Goal: Task Accomplishment & Management: Use online tool/utility

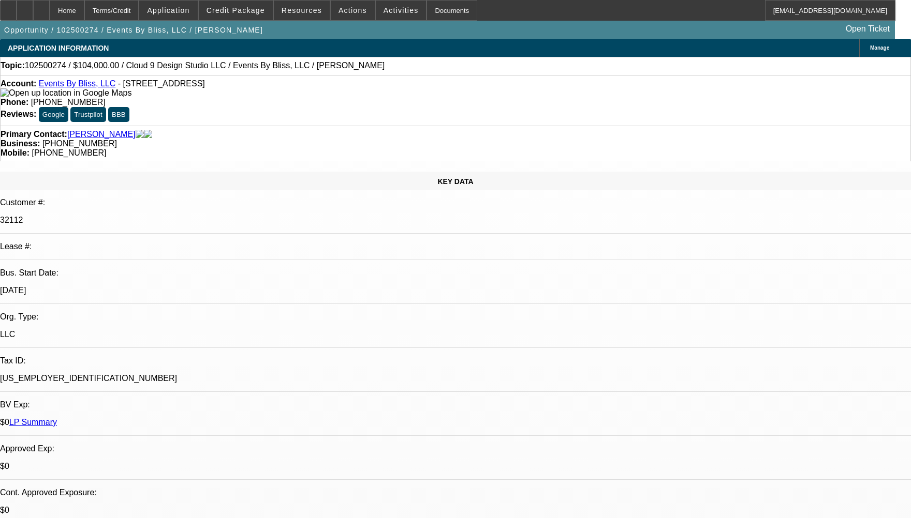
select select "0"
select select "2"
select select "0.1"
select select "4"
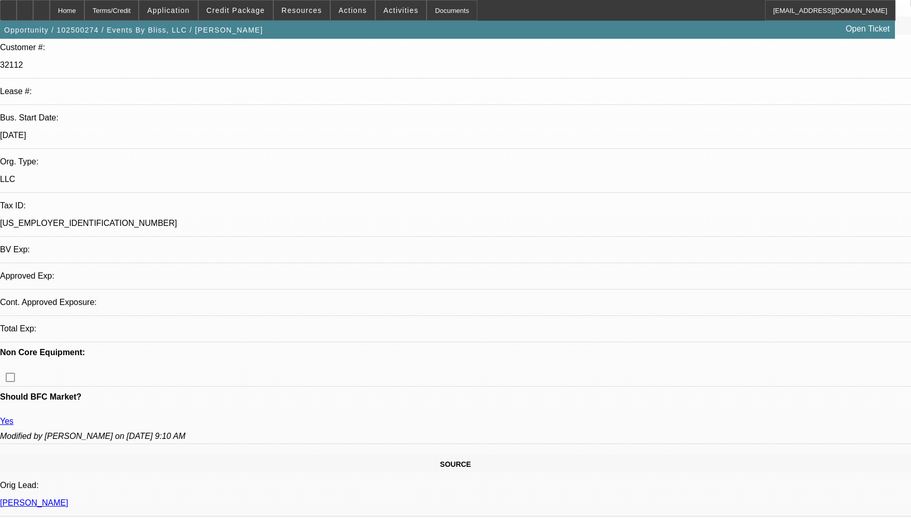
select select "0"
select select "2"
select select "0.1"
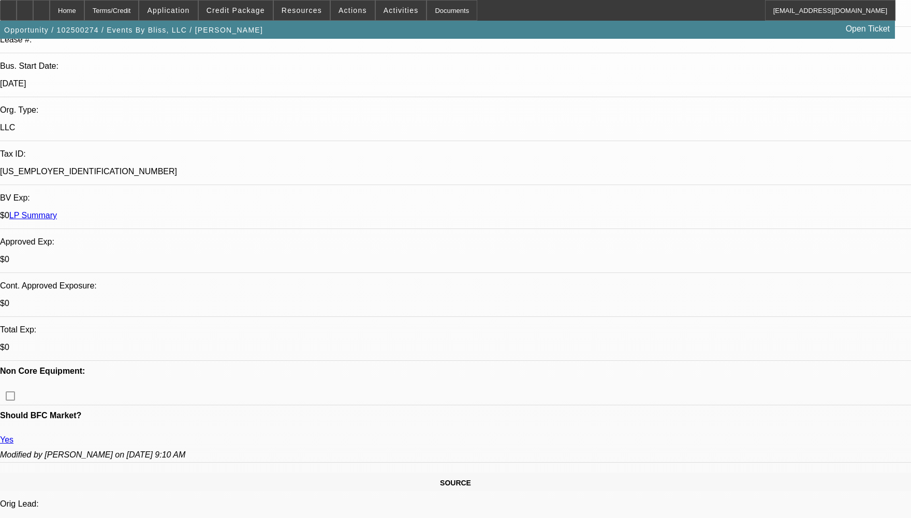
select select "1"
select select "2"
select select "4"
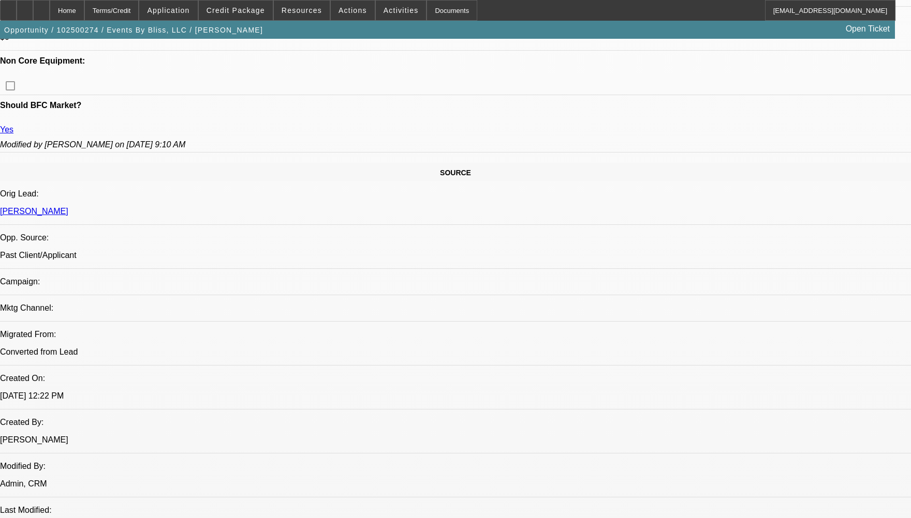
scroll to position [310, 0]
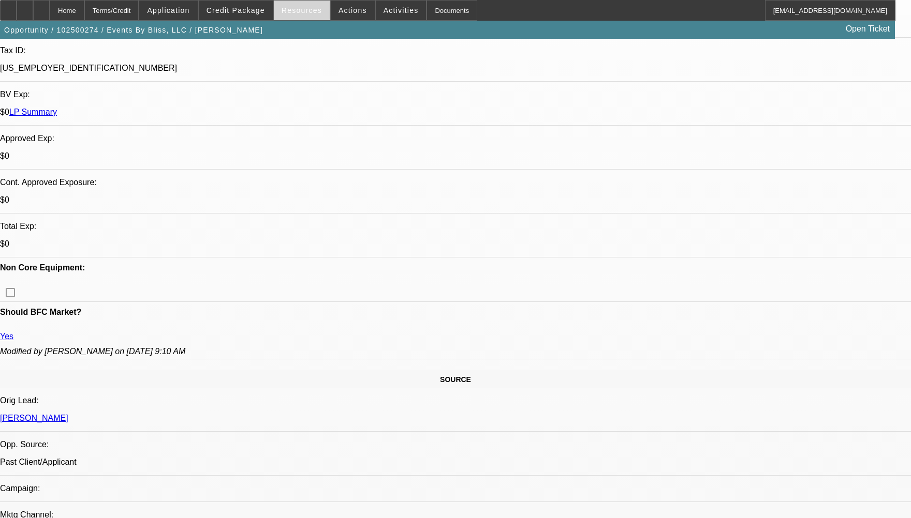
click at [296, 9] on span "Resources" at bounding box center [301, 10] width 40 height 8
